Goal: Transaction & Acquisition: Purchase product/service

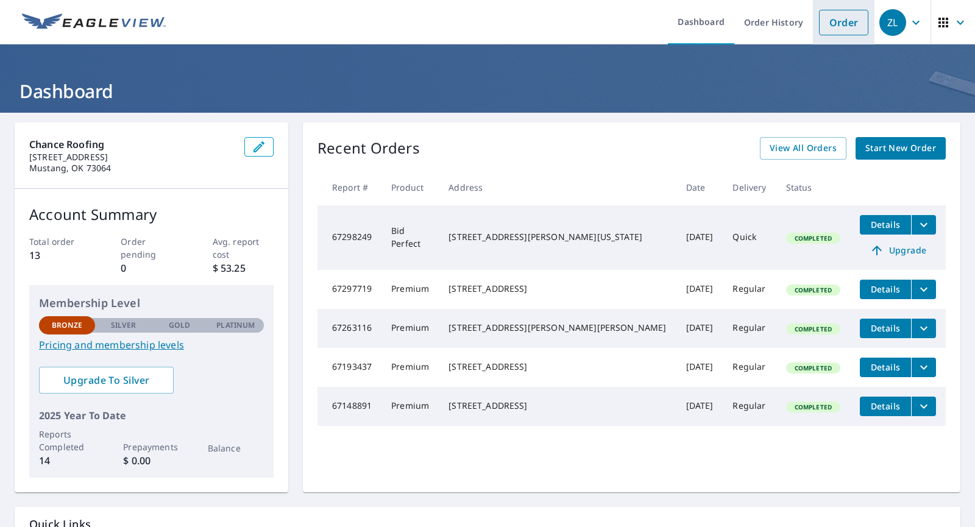
click at [839, 22] on link "Order" at bounding box center [843, 23] width 49 height 26
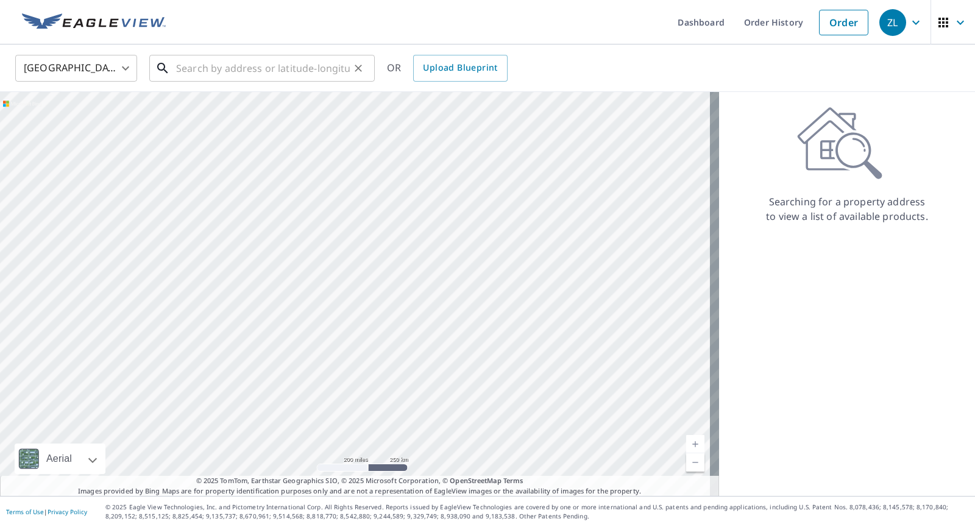
click at [264, 66] on input "text" at bounding box center [263, 68] width 174 height 34
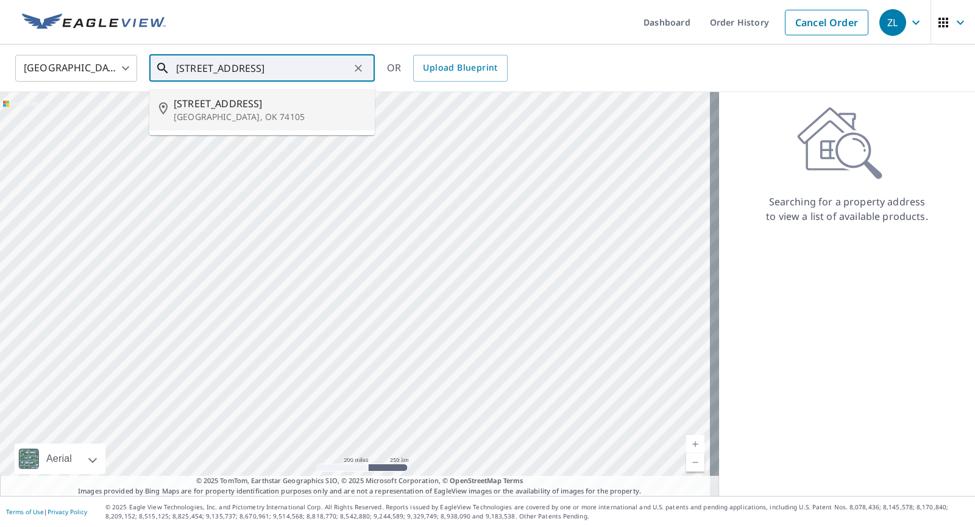
click at [238, 103] on span "[STREET_ADDRESS]" at bounding box center [269, 103] width 191 height 15
type input "[STREET_ADDRESS]"
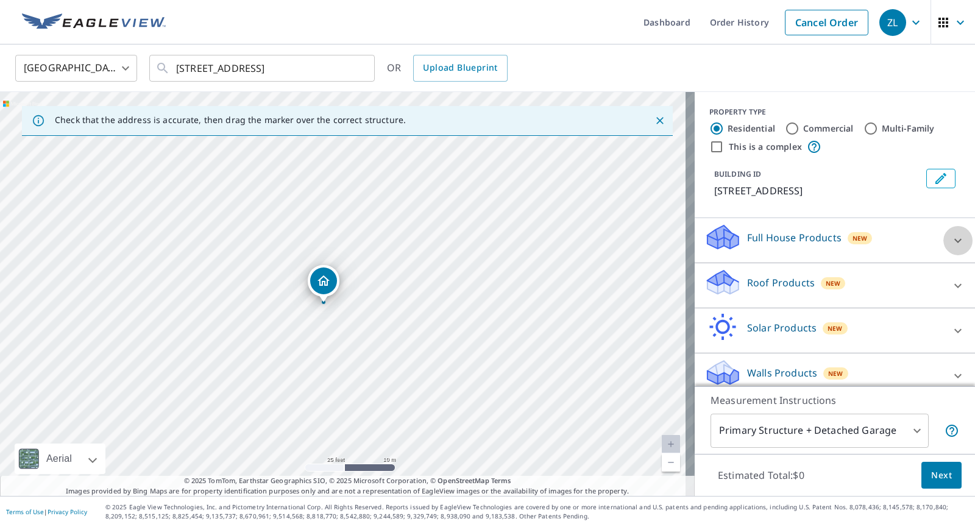
click at [951, 244] on icon at bounding box center [958, 240] width 15 height 15
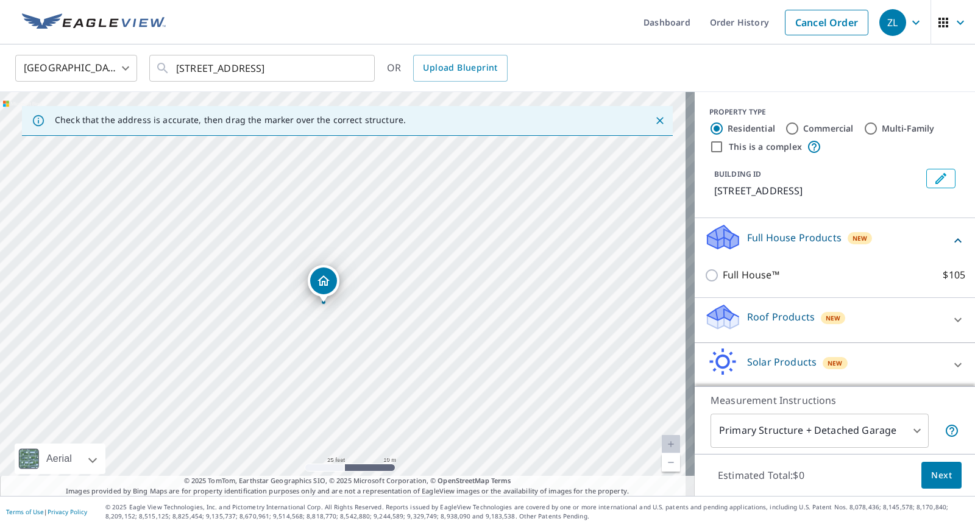
click at [951, 243] on icon at bounding box center [958, 240] width 15 height 15
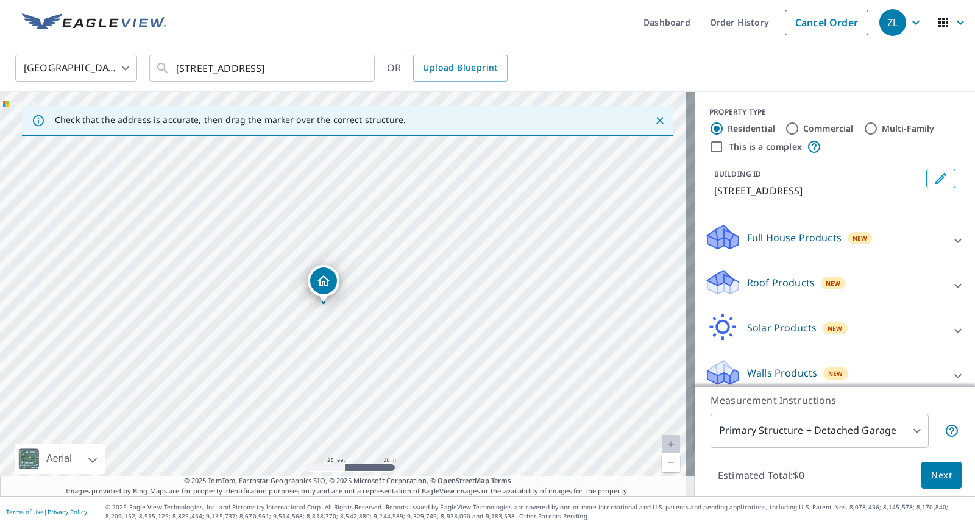
click at [920, 289] on div "Roof Products New" at bounding box center [823, 285] width 239 height 35
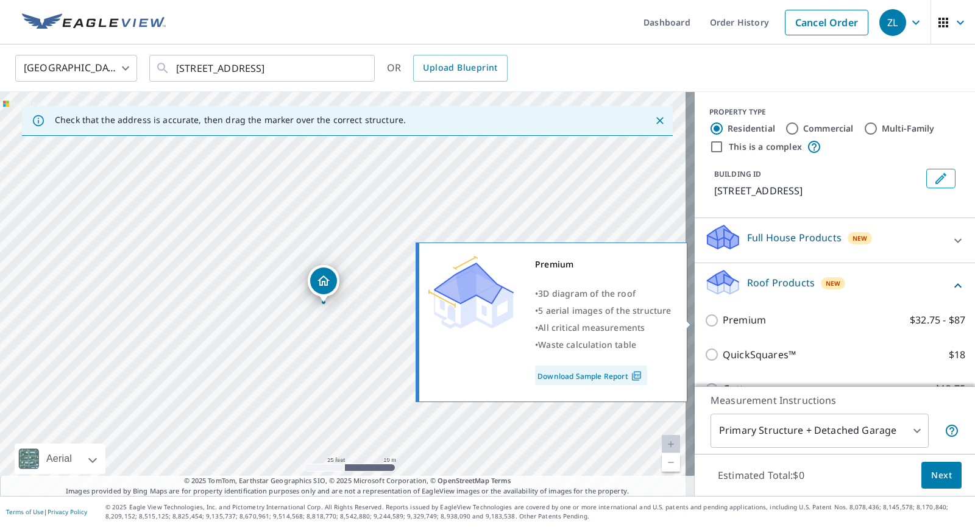
click at [748, 320] on p "Premium" at bounding box center [744, 320] width 43 height 15
click at [723, 320] on input "Premium $32.75 - $87" at bounding box center [713, 320] width 18 height 15
checkbox input "true"
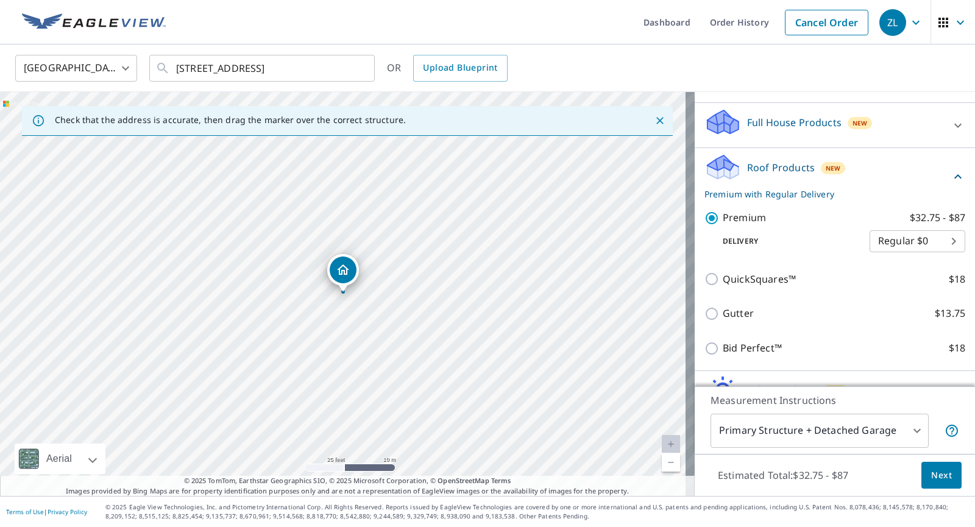
scroll to position [122, 0]
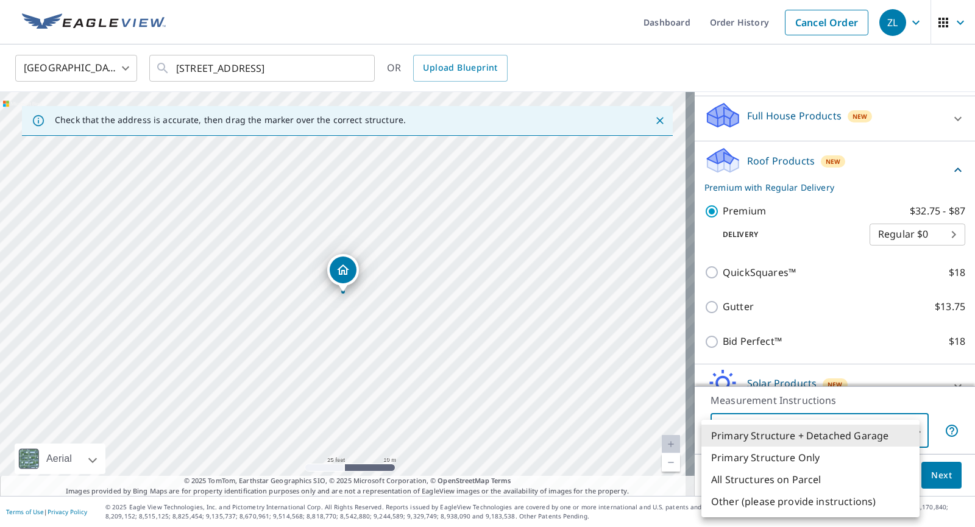
click at [896, 426] on body "ZL ZL Dashboard Order History Cancel Order ZL [GEOGRAPHIC_DATA] [GEOGRAPHIC_DAT…" at bounding box center [487, 263] width 975 height 527
click at [844, 454] on li "Primary Structure Only" at bounding box center [810, 458] width 218 height 22
type input "2"
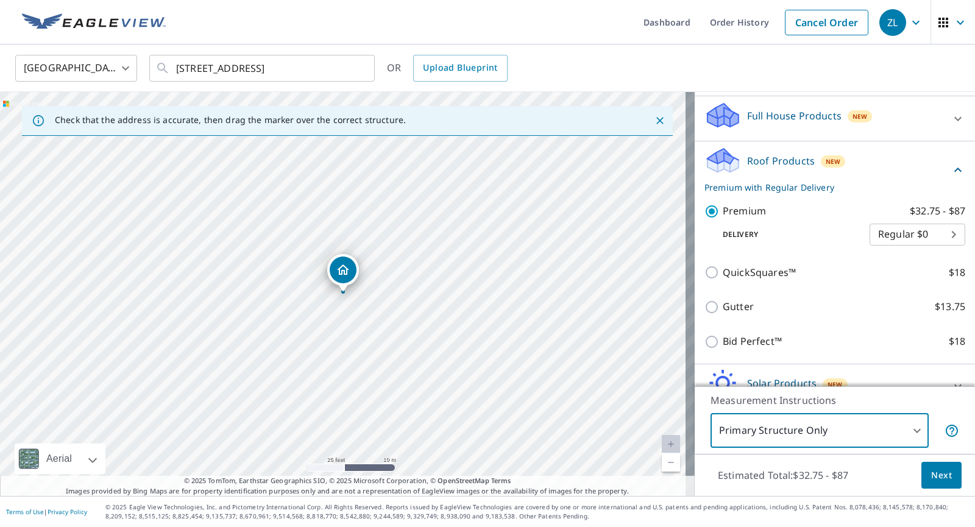
click at [942, 474] on span "Next" at bounding box center [941, 475] width 21 height 15
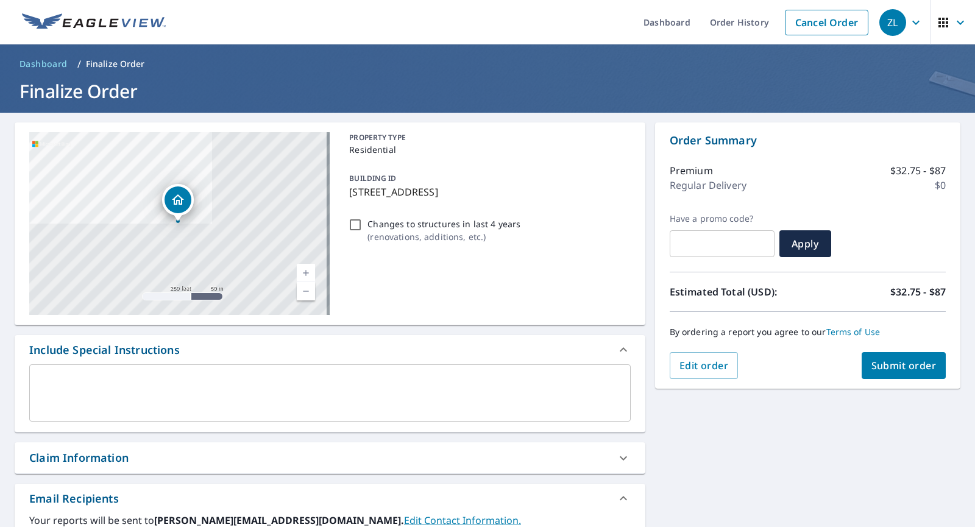
click at [897, 366] on span "Submit order" at bounding box center [903, 365] width 65 height 13
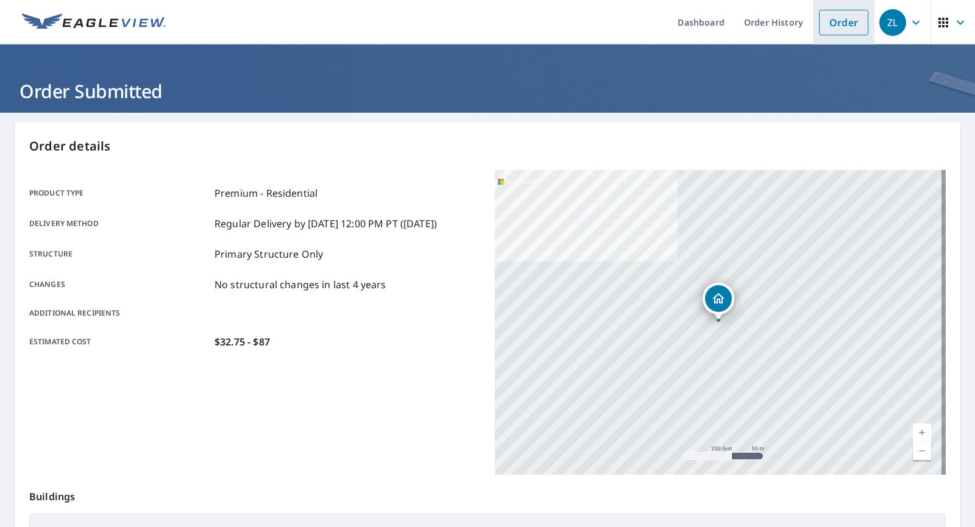
click at [850, 21] on link "Order" at bounding box center [843, 23] width 49 height 26
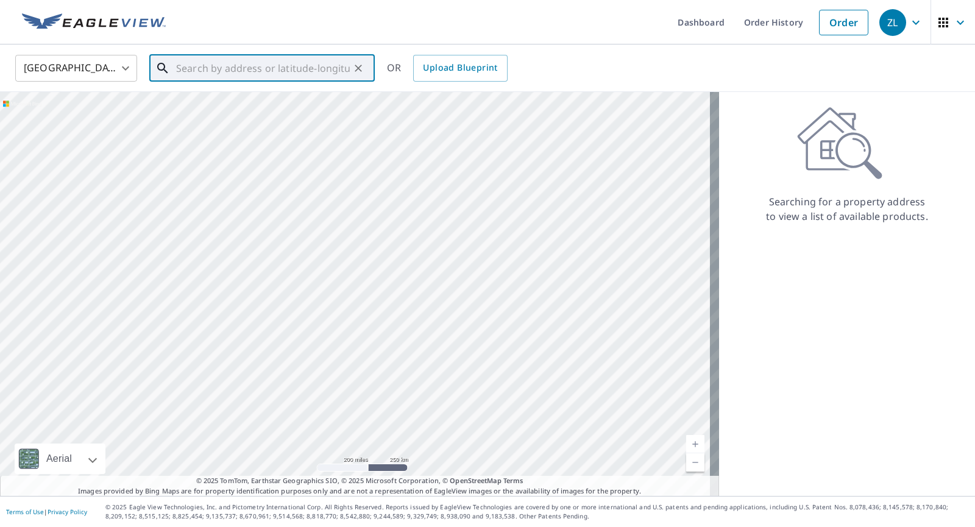
click at [314, 68] on input "text" at bounding box center [263, 68] width 174 height 34
click at [288, 73] on input "text" at bounding box center [263, 68] width 174 height 34
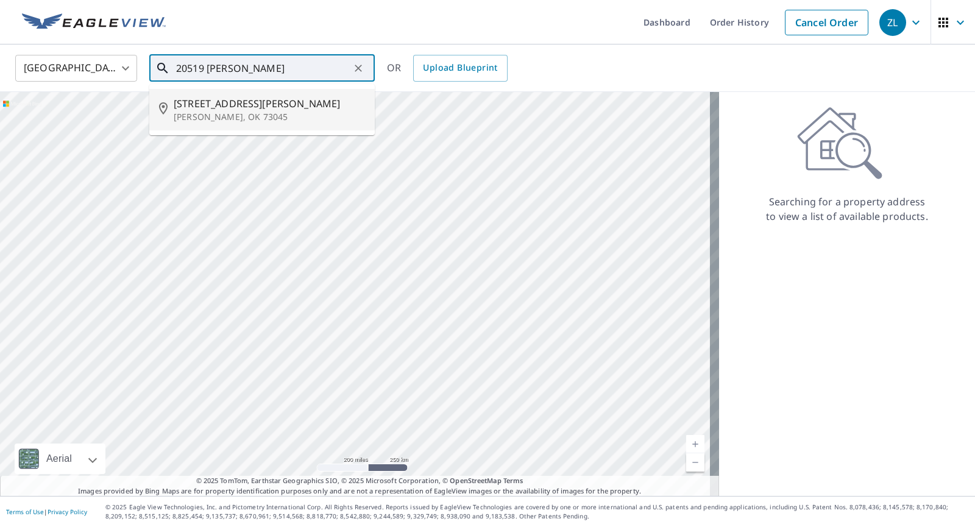
click at [245, 97] on span "[STREET_ADDRESS][PERSON_NAME]" at bounding box center [269, 103] width 191 height 15
type input "[STREET_ADDRESS][PERSON_NAME][PERSON_NAME]"
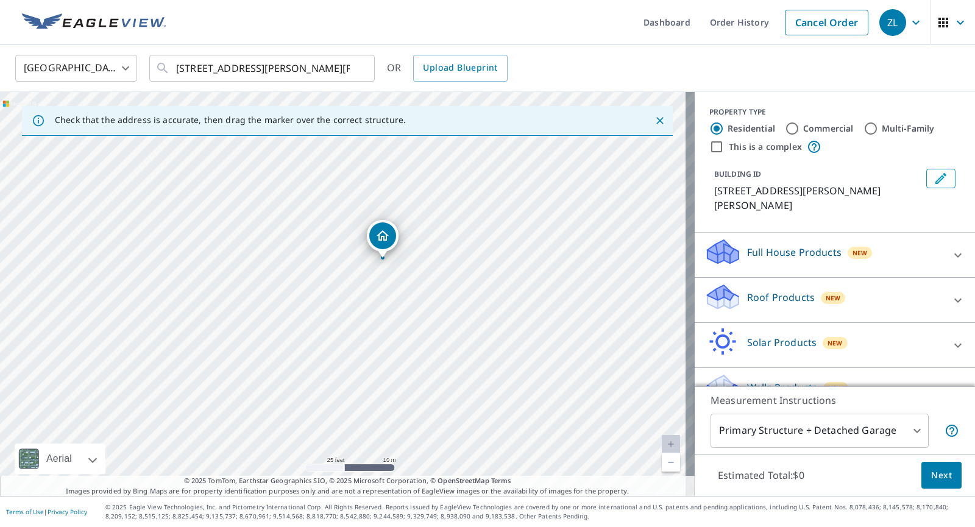
drag, startPoint x: 370, startPoint y: 325, endPoint x: 411, endPoint y: 280, distance: 61.7
click at [411, 281] on div "[STREET_ADDRESS][PERSON_NAME][PERSON_NAME]" at bounding box center [347, 294] width 695 height 404
click at [396, 252] on div "[STREET_ADDRESS][PERSON_NAME][PERSON_NAME]" at bounding box center [347, 294] width 695 height 404
drag, startPoint x: 392, startPoint y: 259, endPoint x: 394, endPoint y: 310, distance: 50.6
click at [395, 313] on div "[STREET_ADDRESS][PERSON_NAME][PERSON_NAME]" at bounding box center [347, 294] width 695 height 404
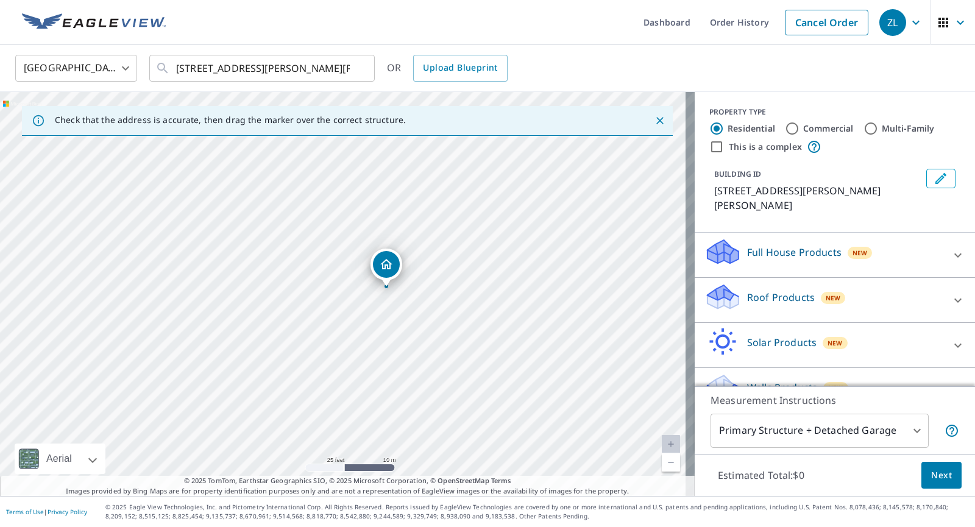
click at [920, 283] on div "Roof Products New" at bounding box center [823, 300] width 239 height 35
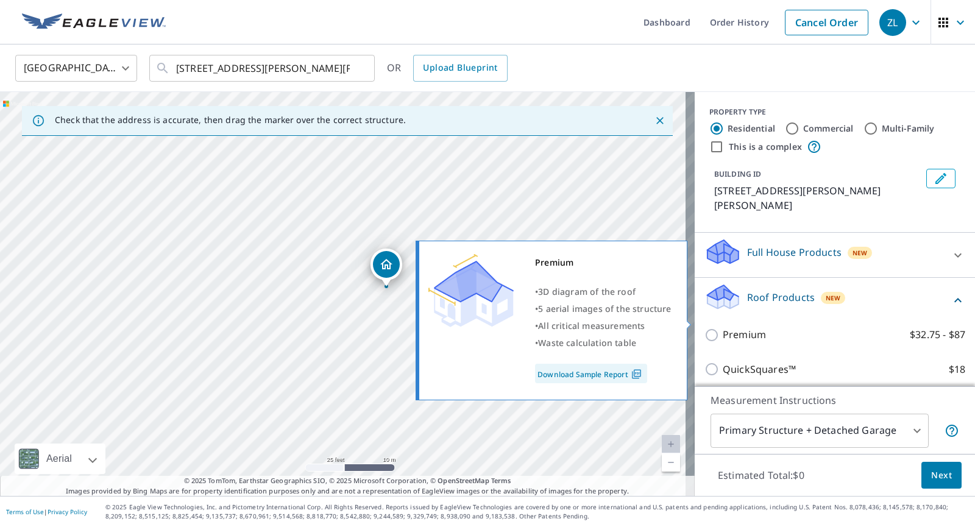
click at [778, 327] on label "Premium $32.75 - $87" at bounding box center [844, 334] width 243 height 15
click at [723, 328] on input "Premium $32.75 - $87" at bounding box center [713, 335] width 18 height 15
checkbox input "true"
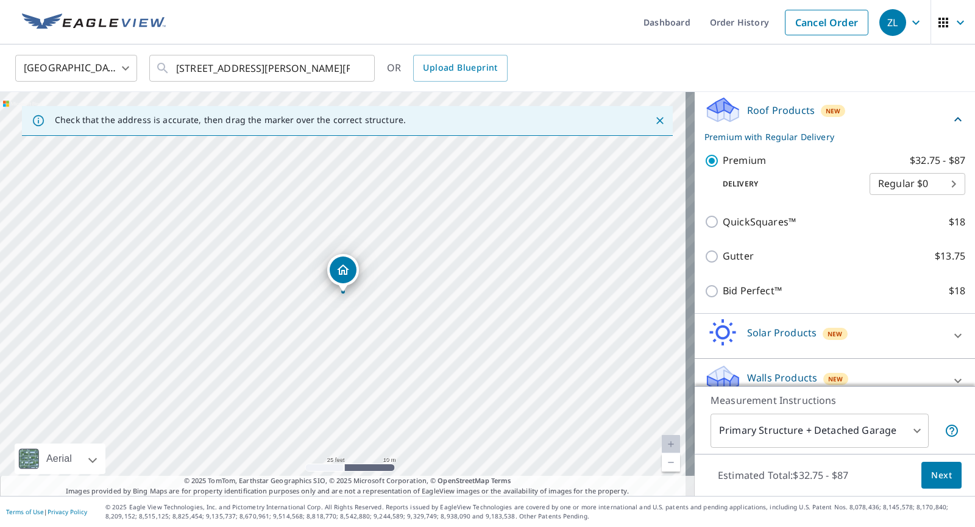
scroll to position [191, 0]
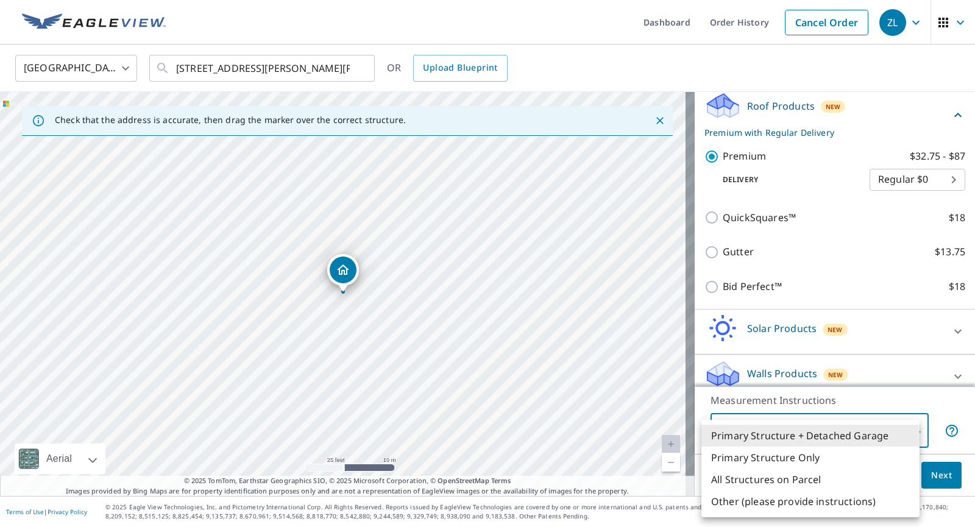
click at [881, 428] on body "ZL ZL Dashboard Order History Cancel Order ZL [GEOGRAPHIC_DATA] [GEOGRAPHIC_DAT…" at bounding box center [487, 263] width 975 height 527
click at [836, 453] on li "Primary Structure Only" at bounding box center [810, 458] width 218 height 22
type input "2"
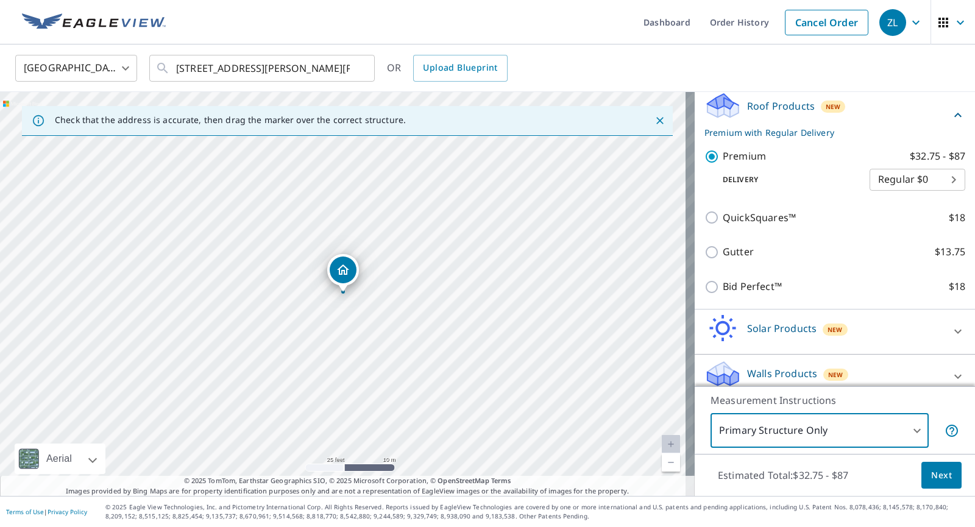
click at [931, 473] on span "Next" at bounding box center [941, 475] width 21 height 15
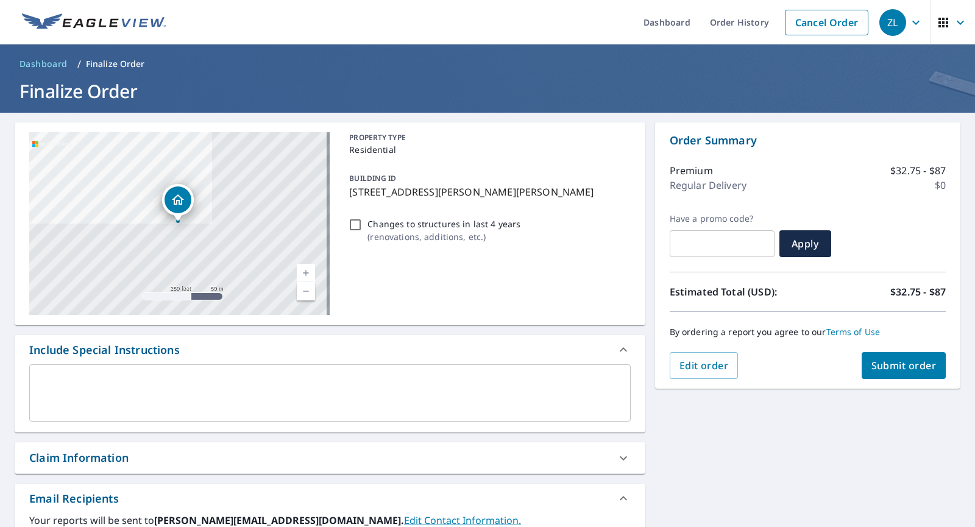
click at [225, 391] on textarea at bounding box center [330, 393] width 584 height 35
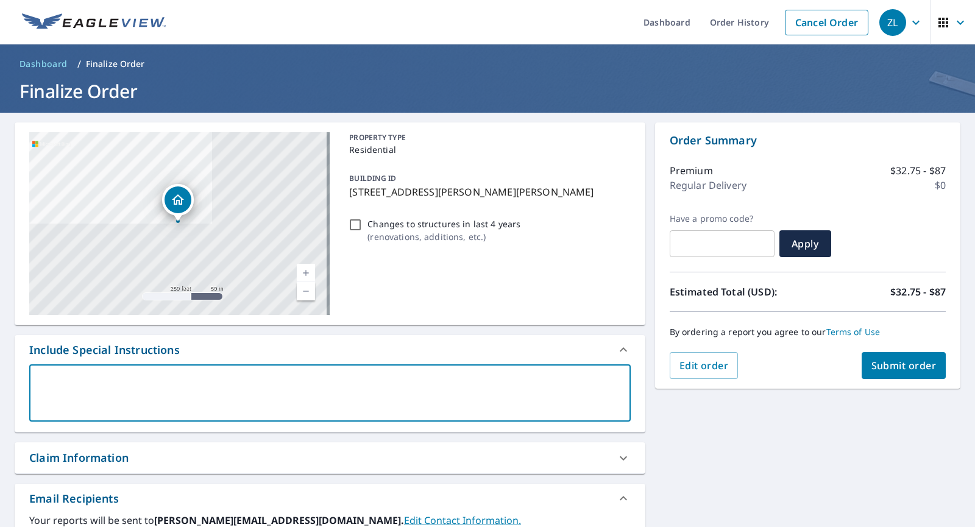
type textarea "T"
type textarea "x"
type textarea "Th"
type textarea "x"
type textarea "The"
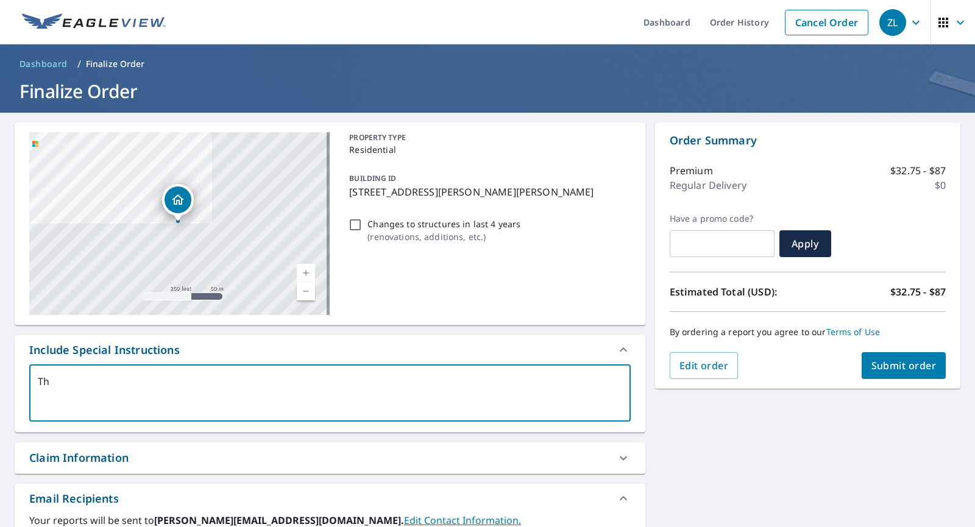
type textarea "x"
type textarea "Ther"
type textarea "x"
type textarea "There"
type textarea "x"
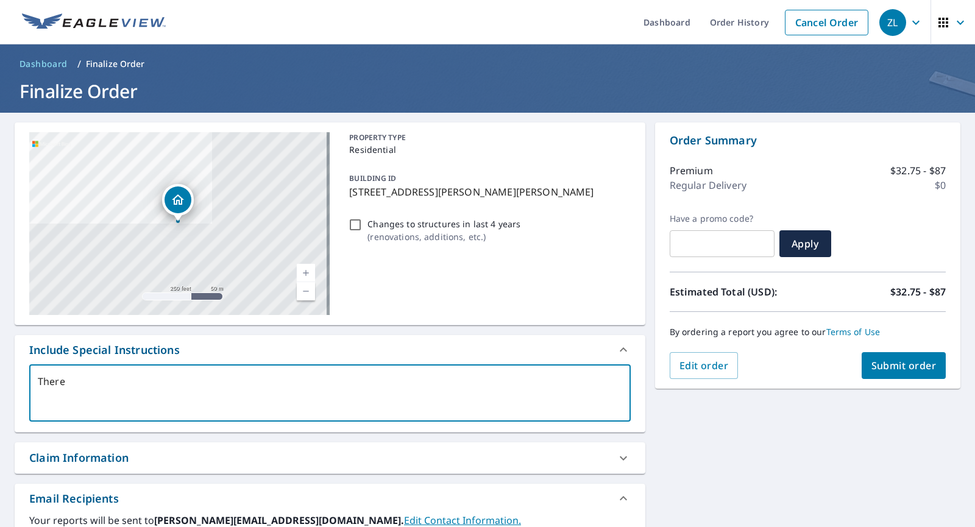
type textarea "There"
type textarea "x"
type textarea "There i"
type textarea "x"
type textarea "There is"
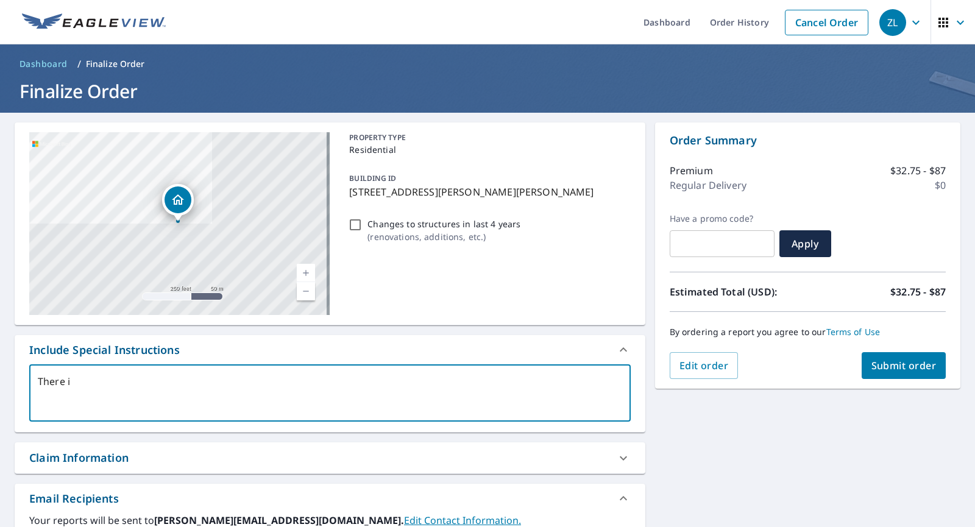
type textarea "x"
type textarea "There is"
type textarea "x"
type textarea "There is a"
type textarea "x"
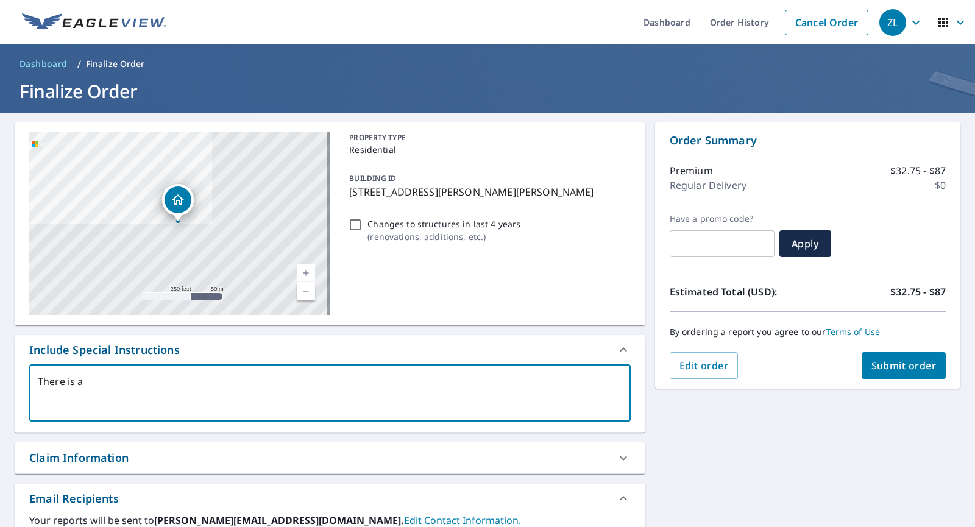
type textarea "There is a"
type textarea "x"
type textarea "There is a g"
type textarea "x"
type textarea "There is a ga"
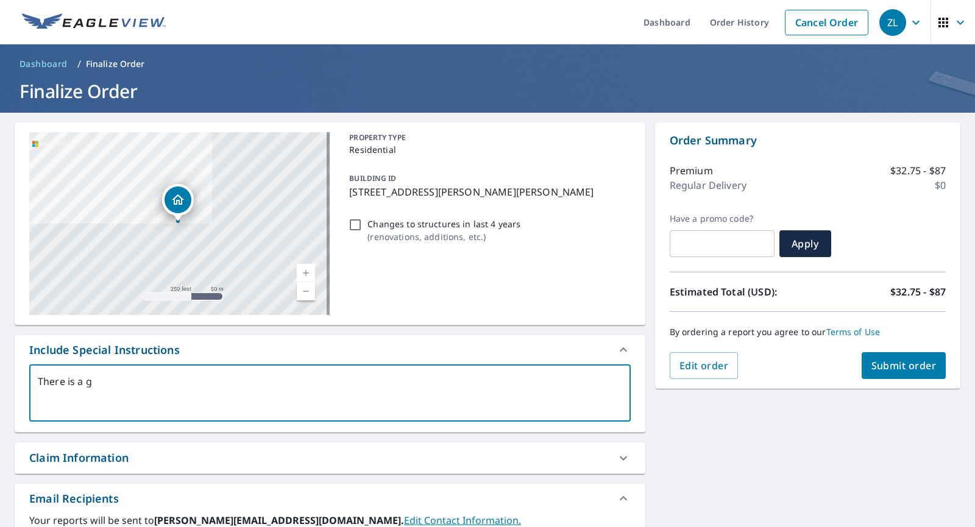
type textarea "x"
type textarea "There is a gar"
type textarea "x"
type textarea "There is a gara"
type textarea "x"
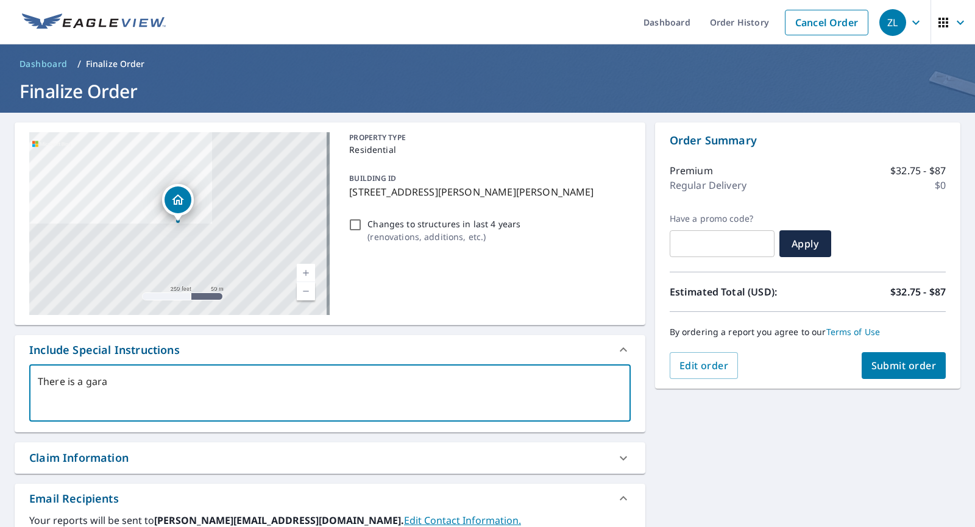
type textarea "There is a garag"
type textarea "x"
type textarea "There is a garage"
type textarea "x"
type textarea "There is a garage"
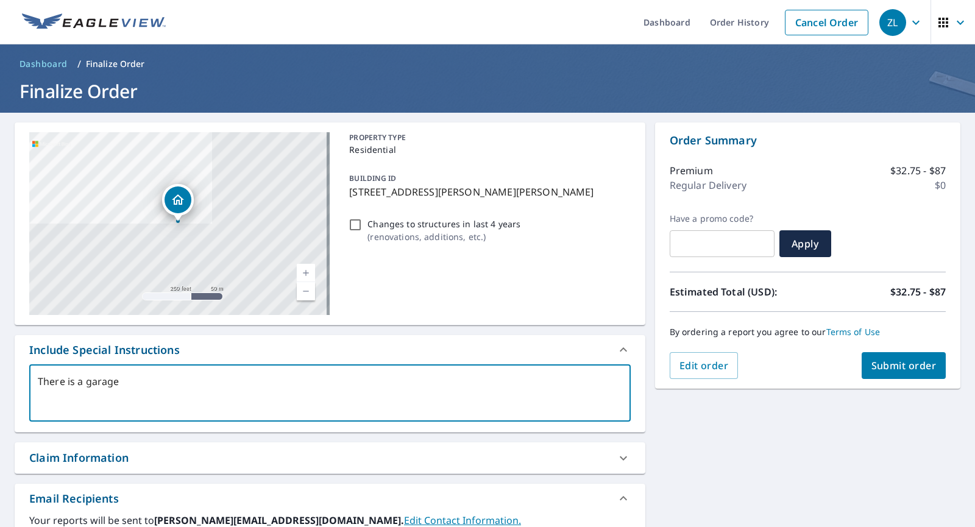
type textarea "x"
type textarea "There is a garage b"
type textarea "x"
type textarea "There is a garage bu"
type textarea "x"
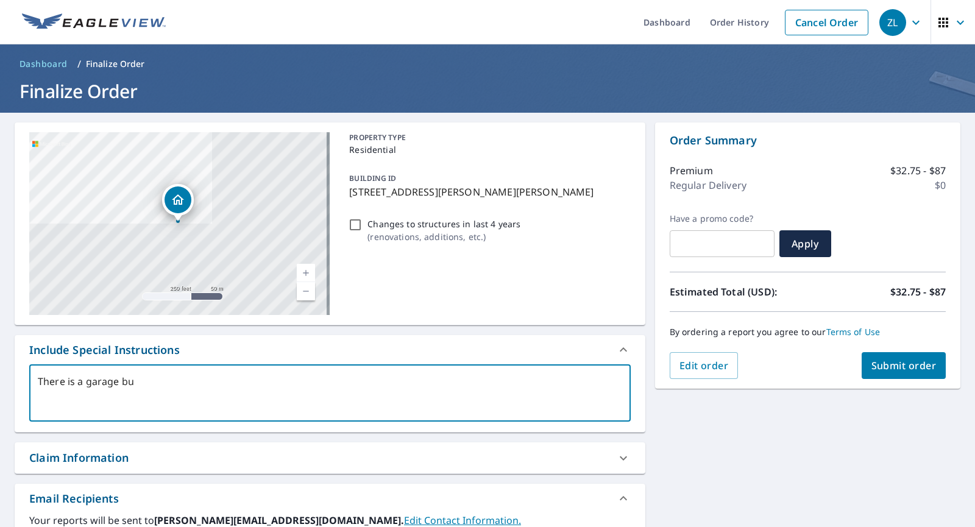
type textarea "There is a garage but"
type textarea "x"
type textarea "There is a garage but"
type textarea "x"
type textarea "There is a garage but i"
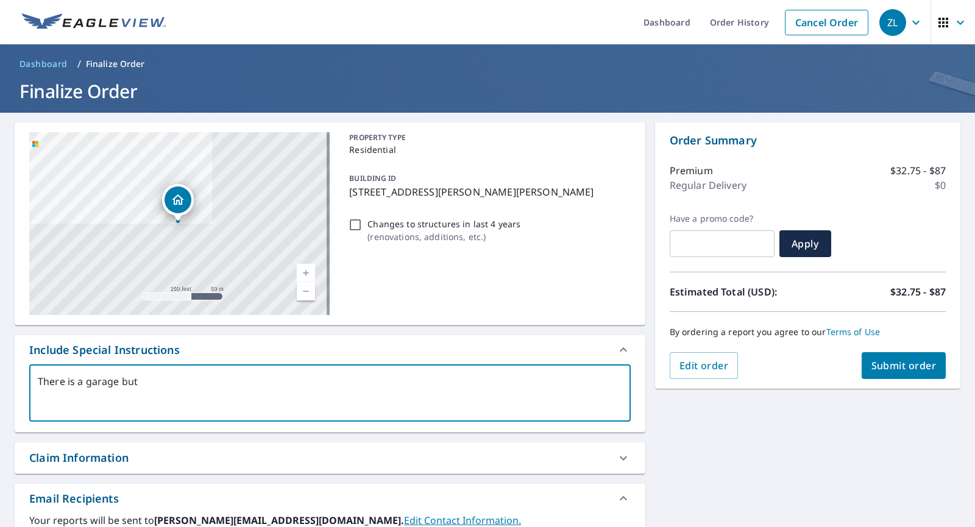
type textarea "x"
type textarea "There is a garage but it"
type textarea "x"
type textarea "There is a garage but it"
type textarea "x"
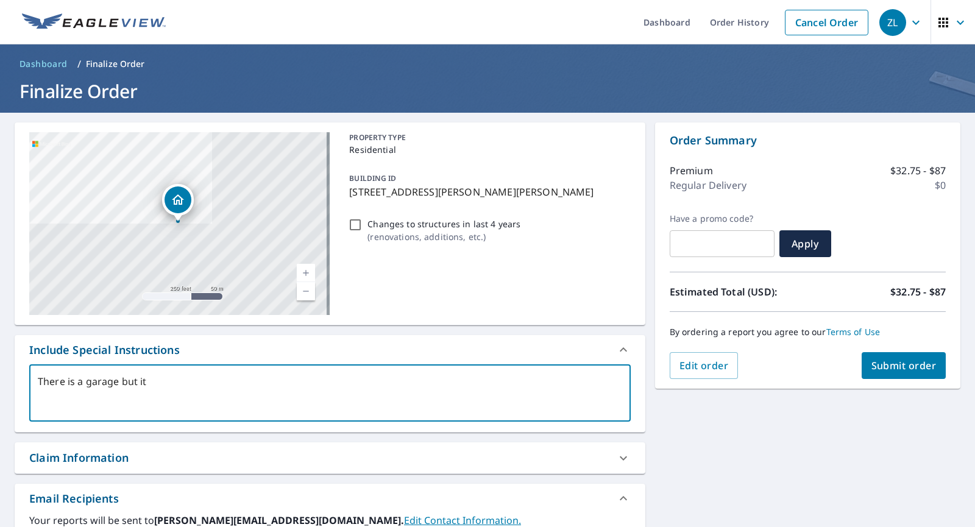
type textarea "There is a garage but it i"
type textarea "x"
type textarea "There is a garage but it is"
type textarea "x"
type textarea "There is a garage but it is"
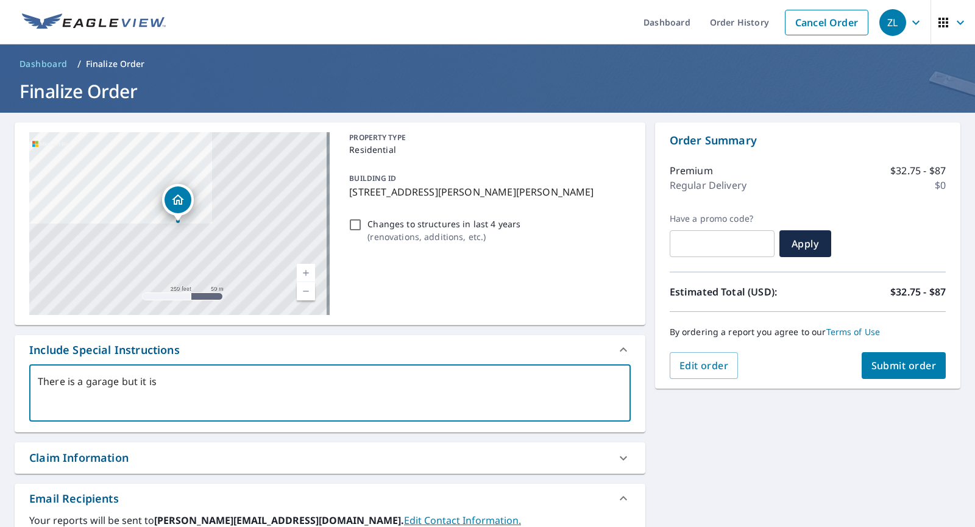
type textarea "x"
type textarea "There is a garage but it is a"
type textarea "x"
type textarea "There is a garage but it is at"
type textarea "x"
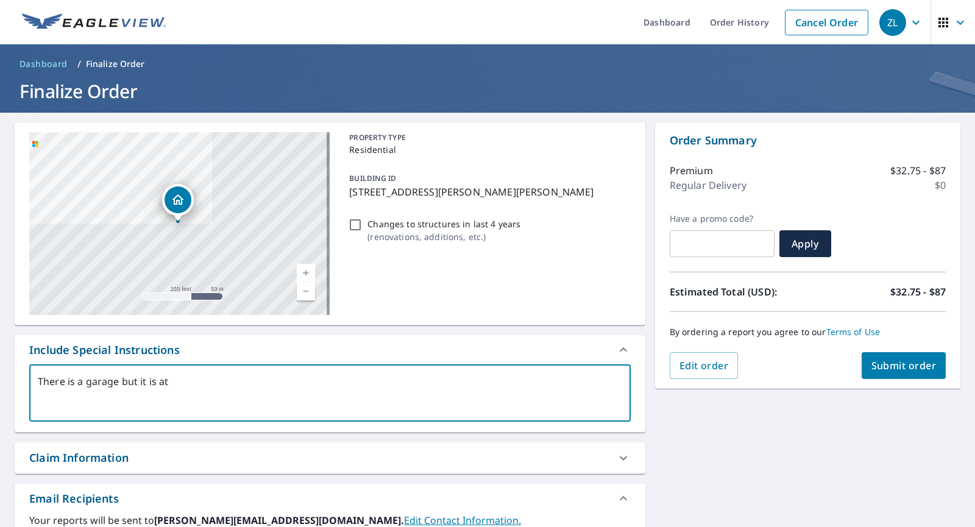
type textarea "There is a garage but it is att"
type textarea "x"
type textarea "There is a garage but it is atta"
type textarea "x"
type textarea "There is a garage but it is attac"
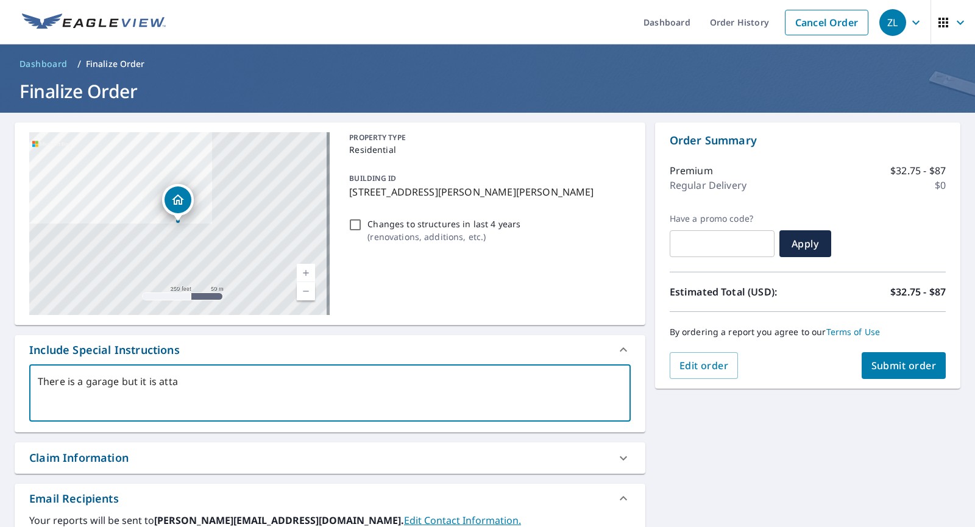
type textarea "x"
type textarea "There is a garage but it is attach"
type textarea "x"
type textarea "There is a garage but it is attache"
type textarea "x"
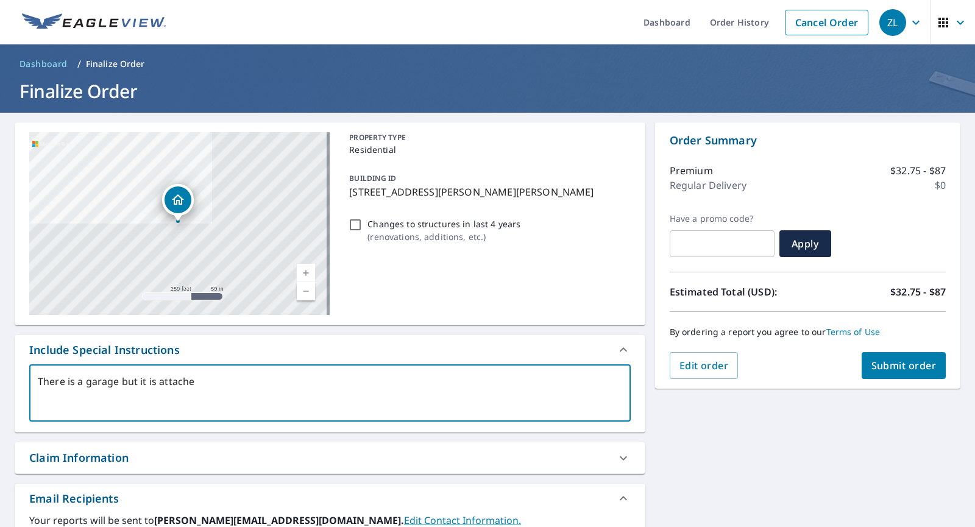
type textarea "There is a garage but it is attached"
type textarea "x"
type textarea "There is a garage but it is attached."
type textarea "x"
type textarea "There is a garage but it is attached."
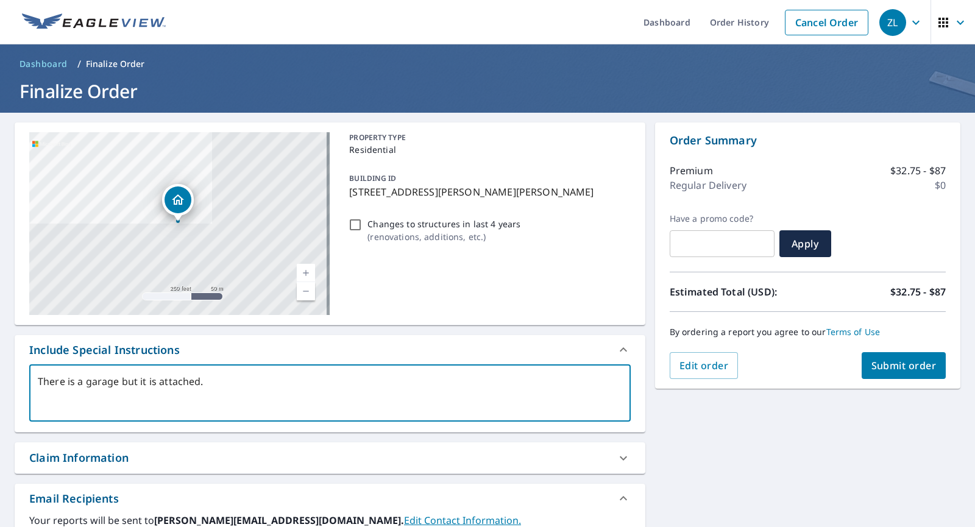
type textarea "x"
type textarea "There is a garage but it is attached."
click at [896, 366] on span "Submit order" at bounding box center [903, 365] width 65 height 13
type textarea "x"
